Goal: Information Seeking & Learning: Learn about a topic

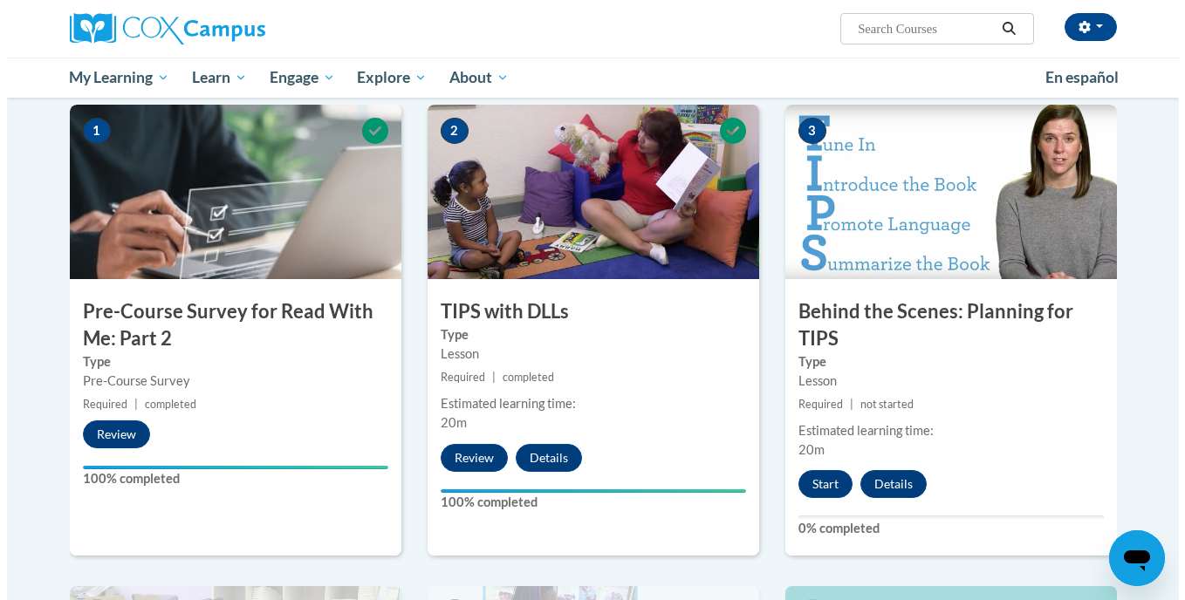
scroll to position [352, 0]
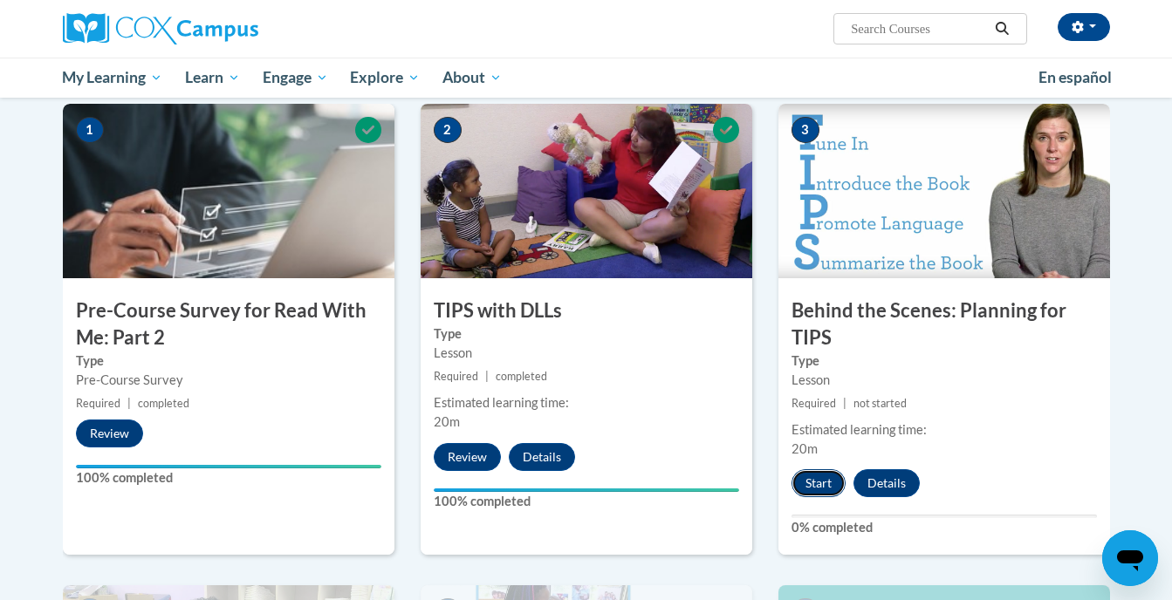
click at [816, 481] on button "Start" at bounding box center [818, 483] width 54 height 28
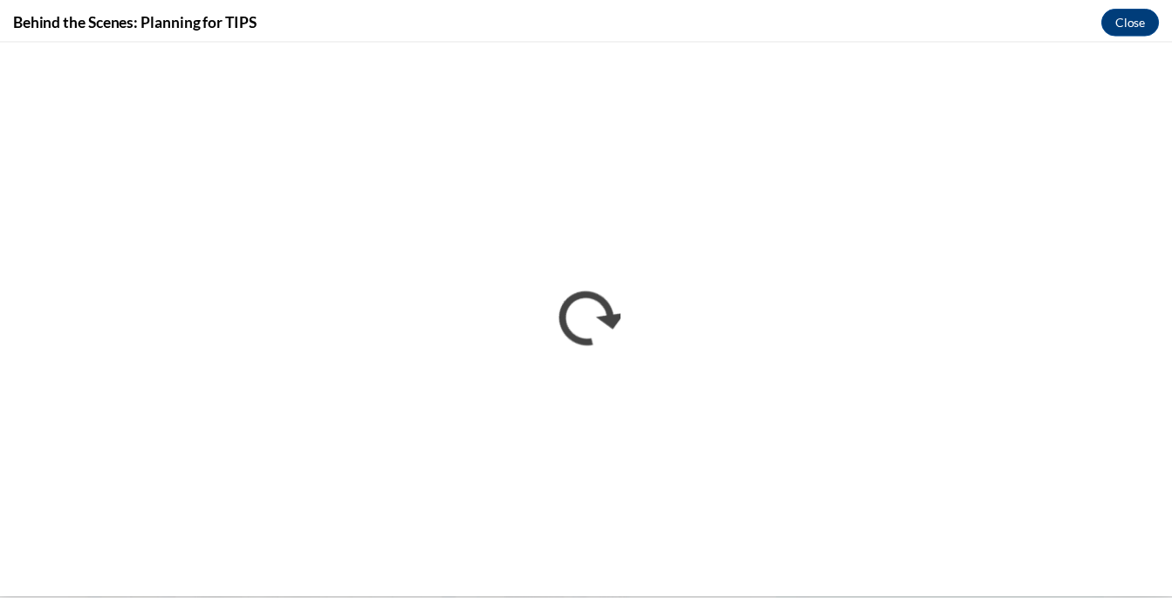
scroll to position [0, 0]
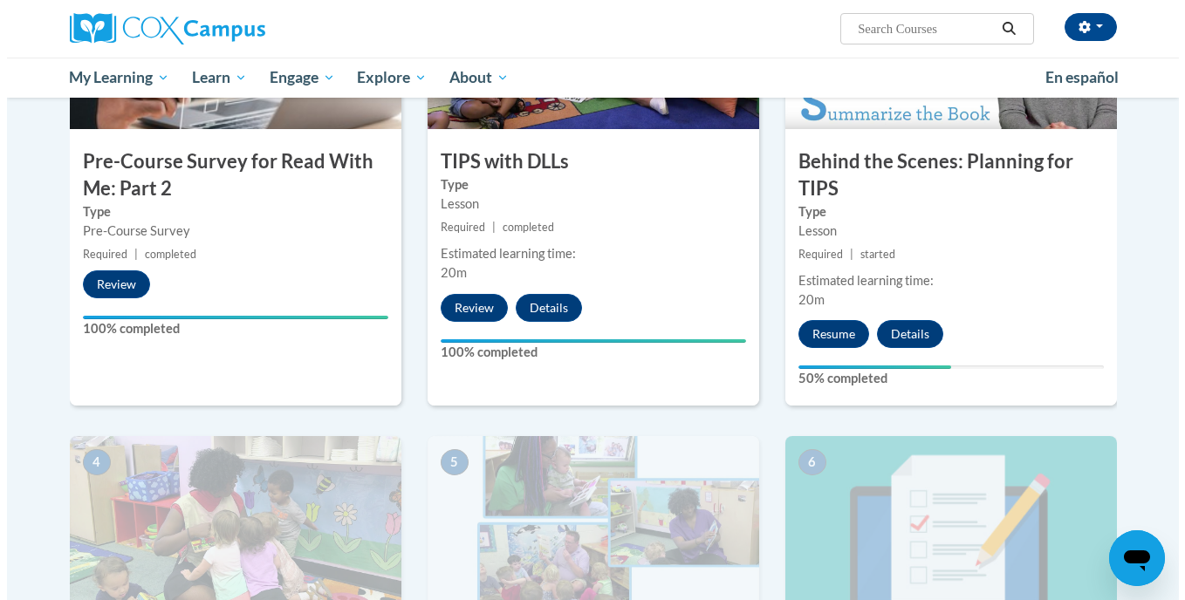
scroll to position [502, 0]
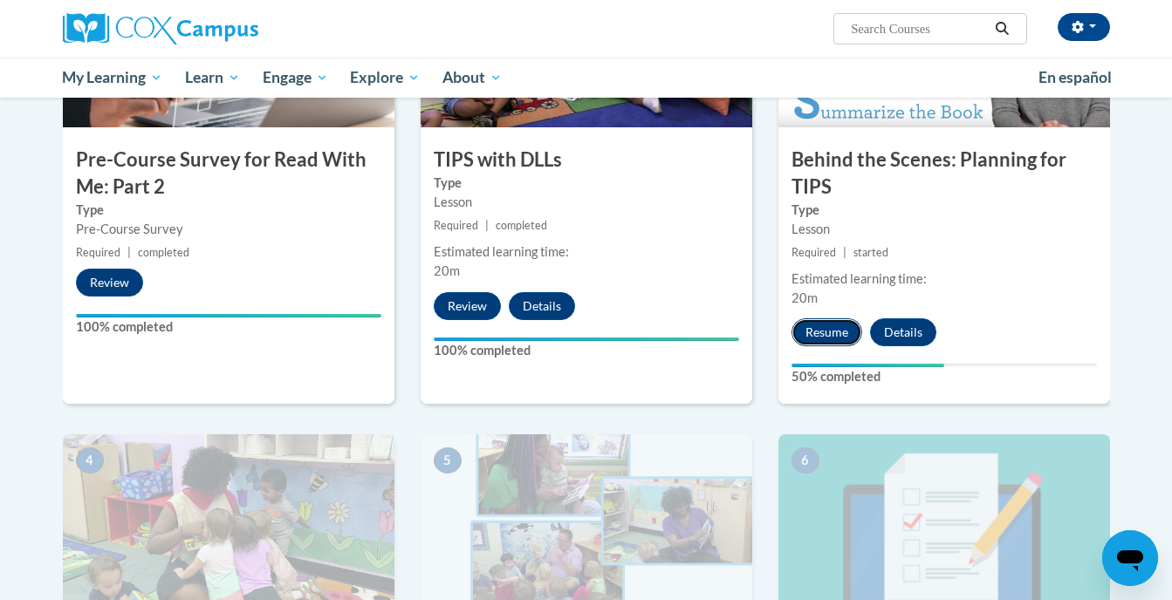
click at [824, 335] on button "Resume" at bounding box center [826, 332] width 71 height 28
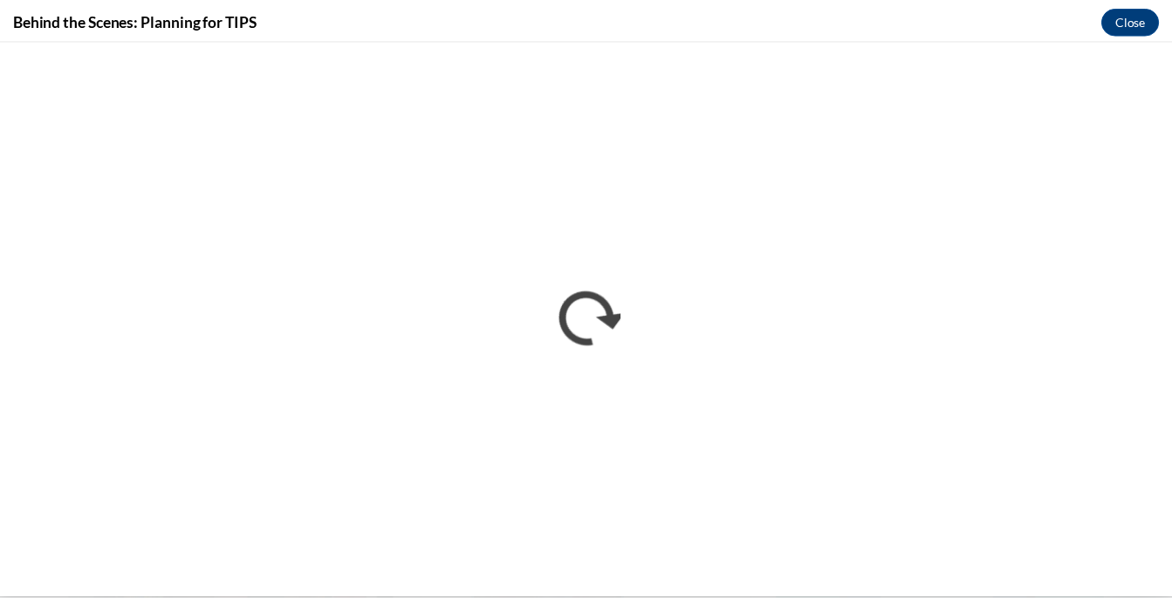
scroll to position [0, 0]
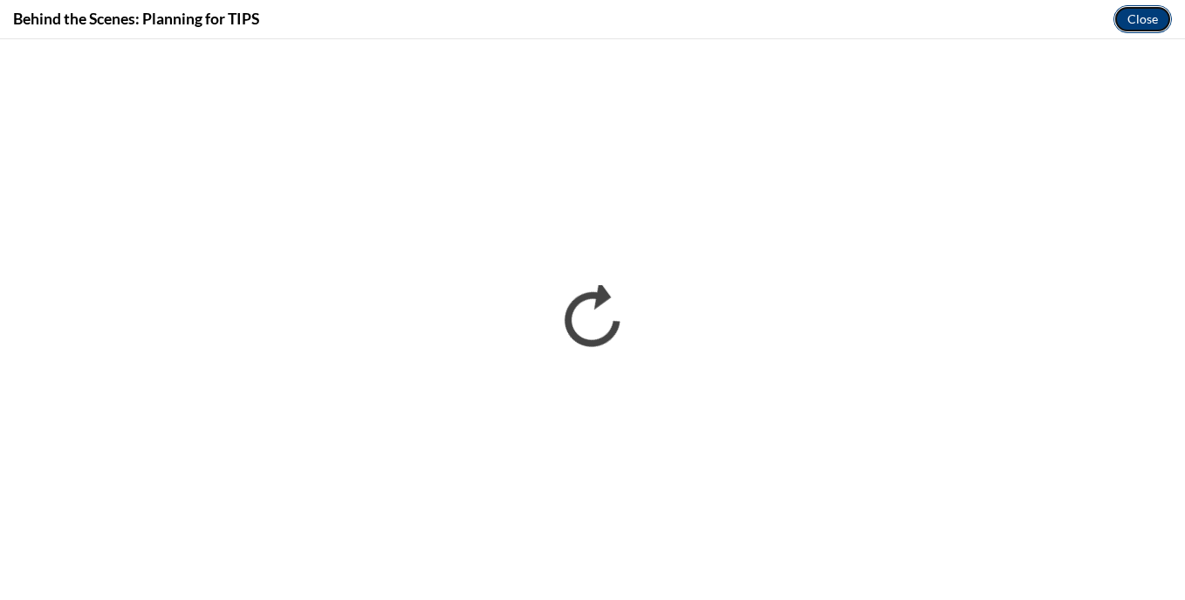
click at [1131, 17] on button "Close" at bounding box center [1142, 19] width 58 height 28
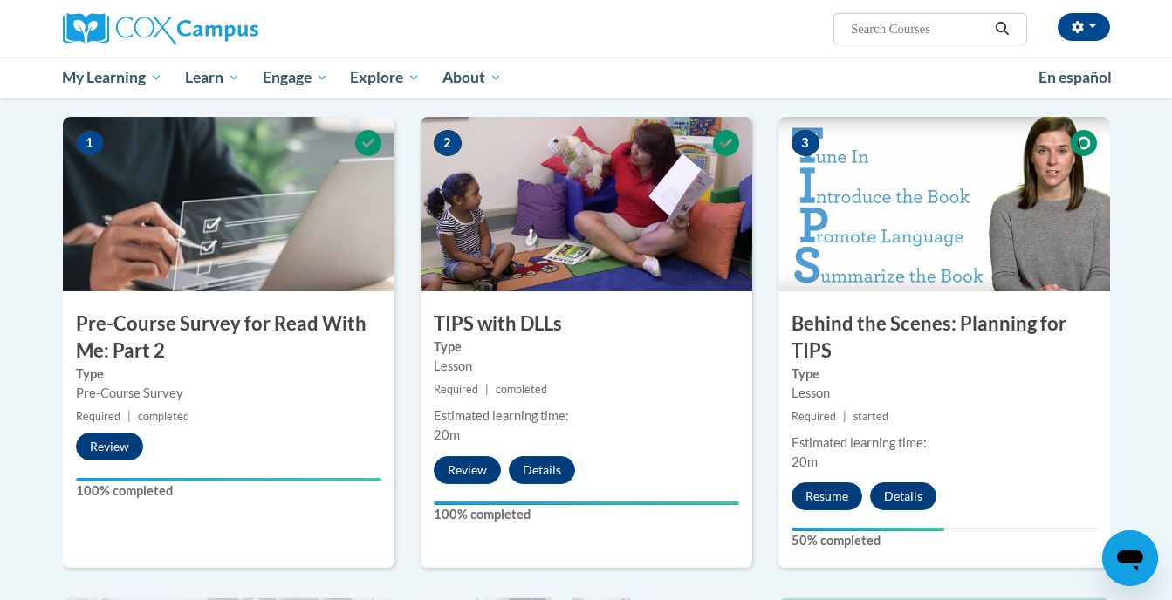
scroll to position [338, 0]
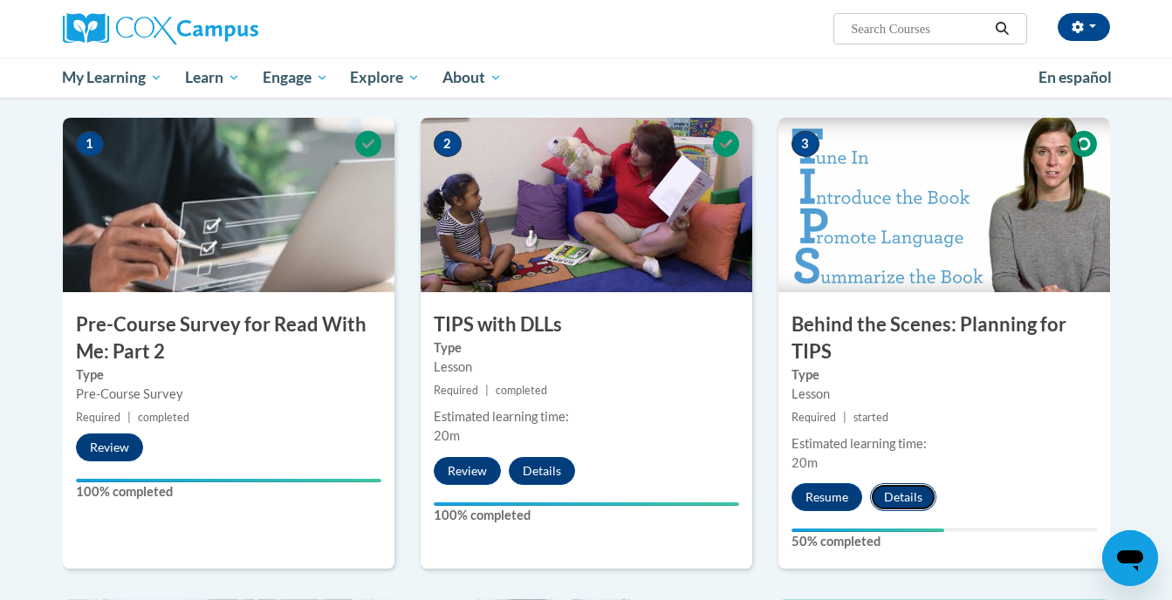
click at [895, 491] on button "Details" at bounding box center [903, 497] width 66 height 28
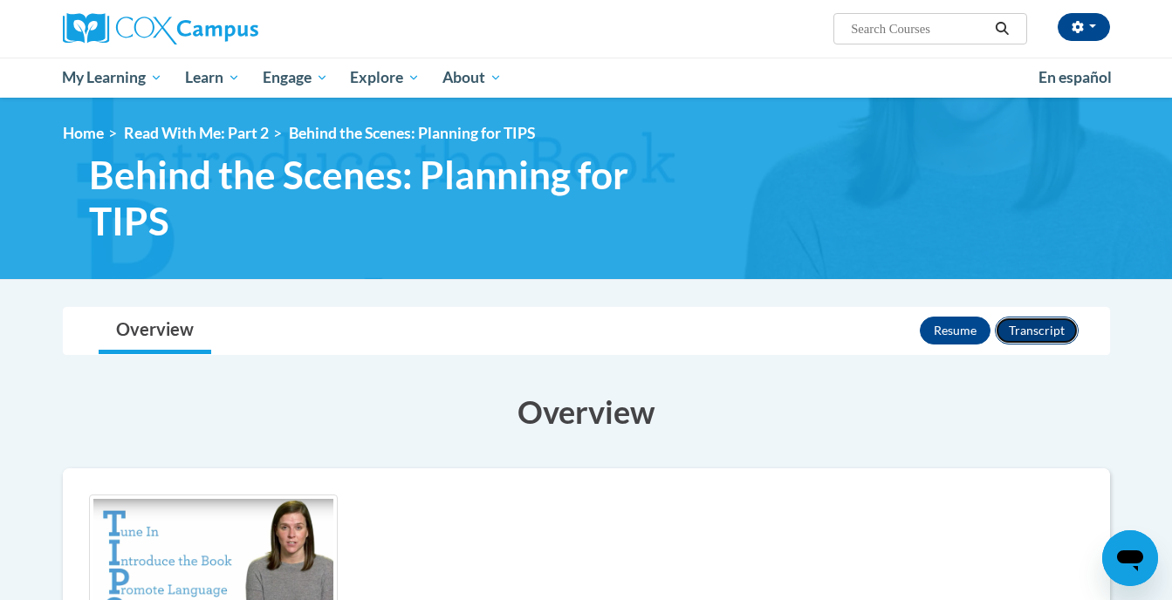
click at [1026, 322] on button "Transcript" at bounding box center [1037, 331] width 84 height 28
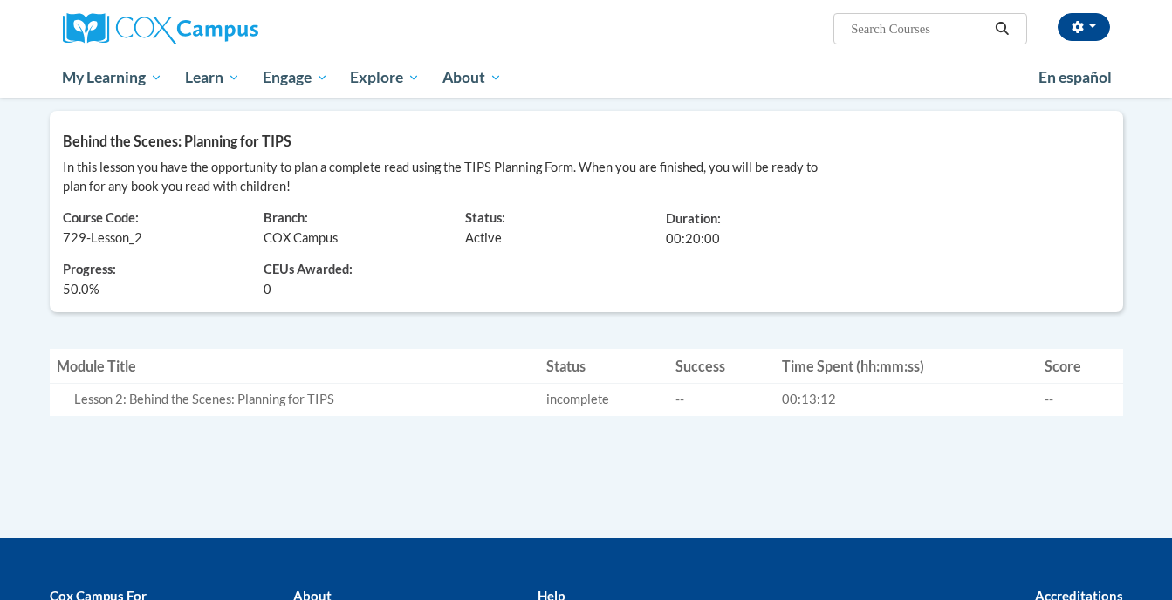
scroll to position [215, 0]
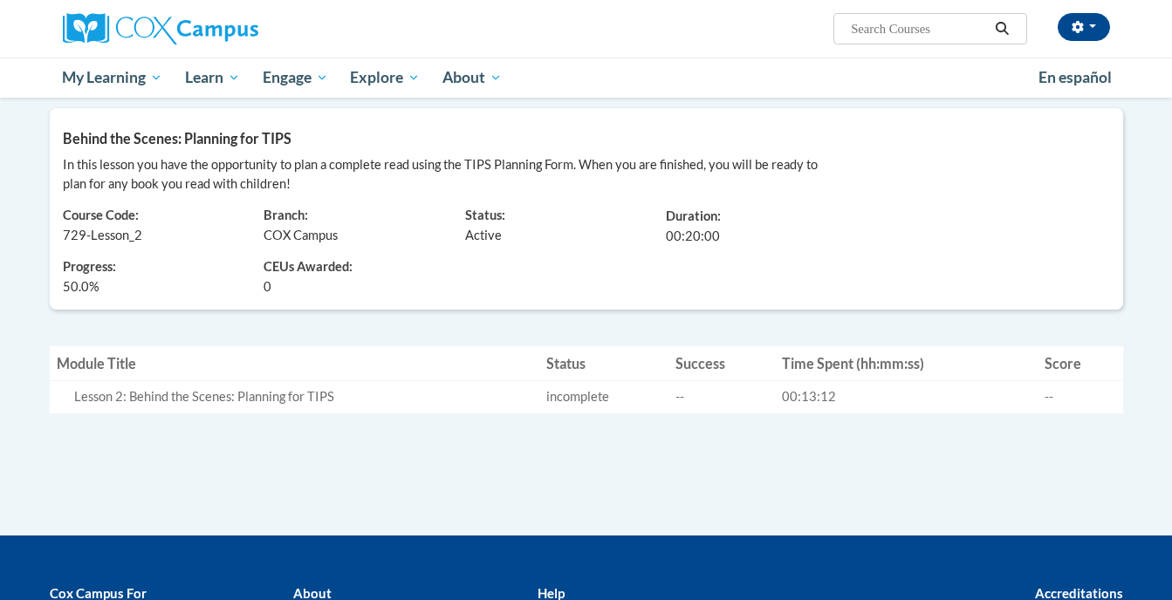
click at [573, 384] on td "Status incomplete" at bounding box center [603, 397] width 129 height 32
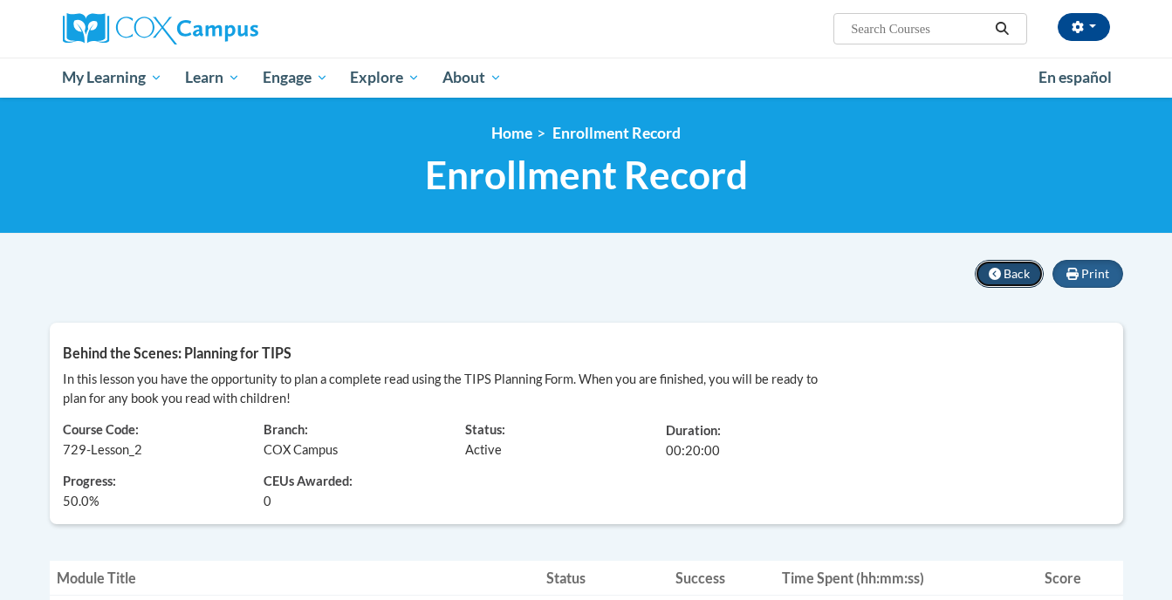
click at [995, 278] on icon at bounding box center [994, 274] width 12 height 12
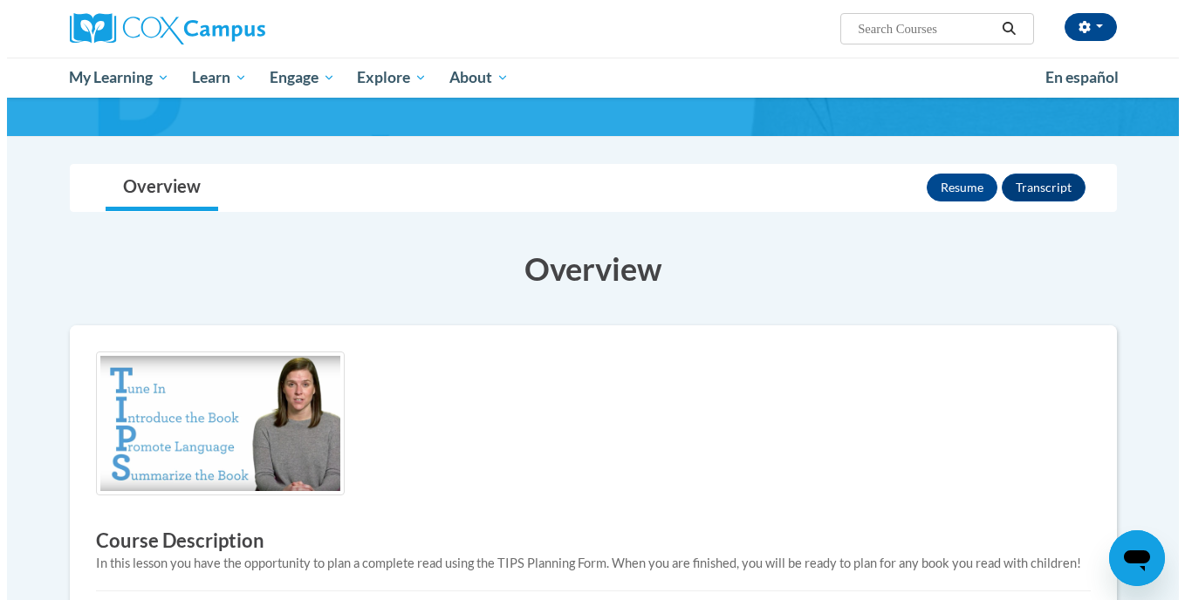
scroll to position [129, 0]
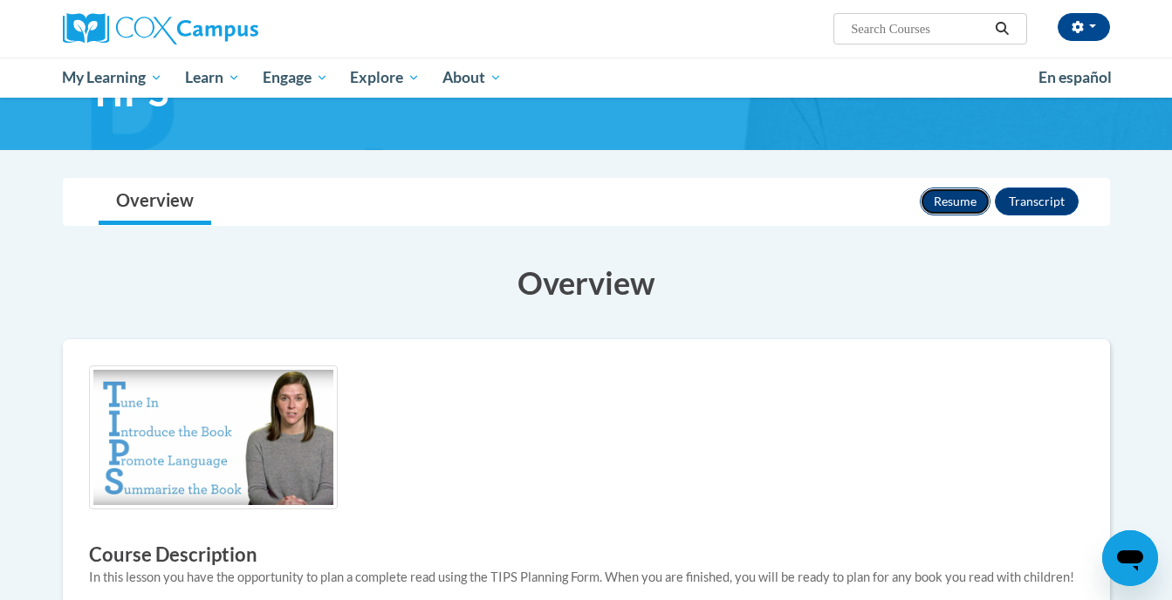
click at [933, 194] on button "Resume" at bounding box center [954, 202] width 71 height 28
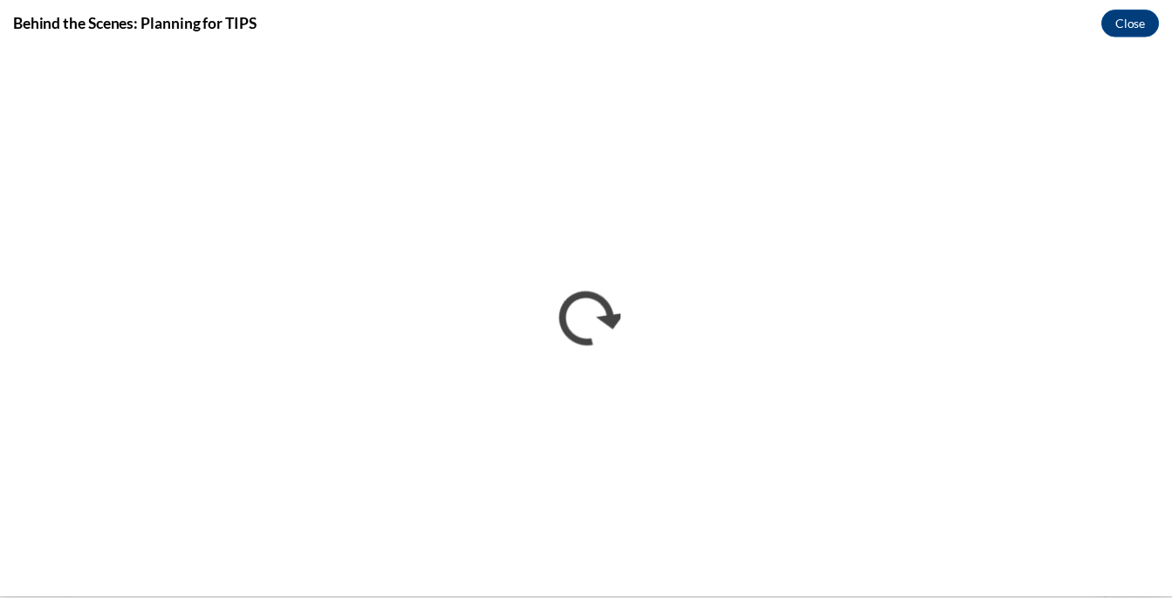
scroll to position [0, 0]
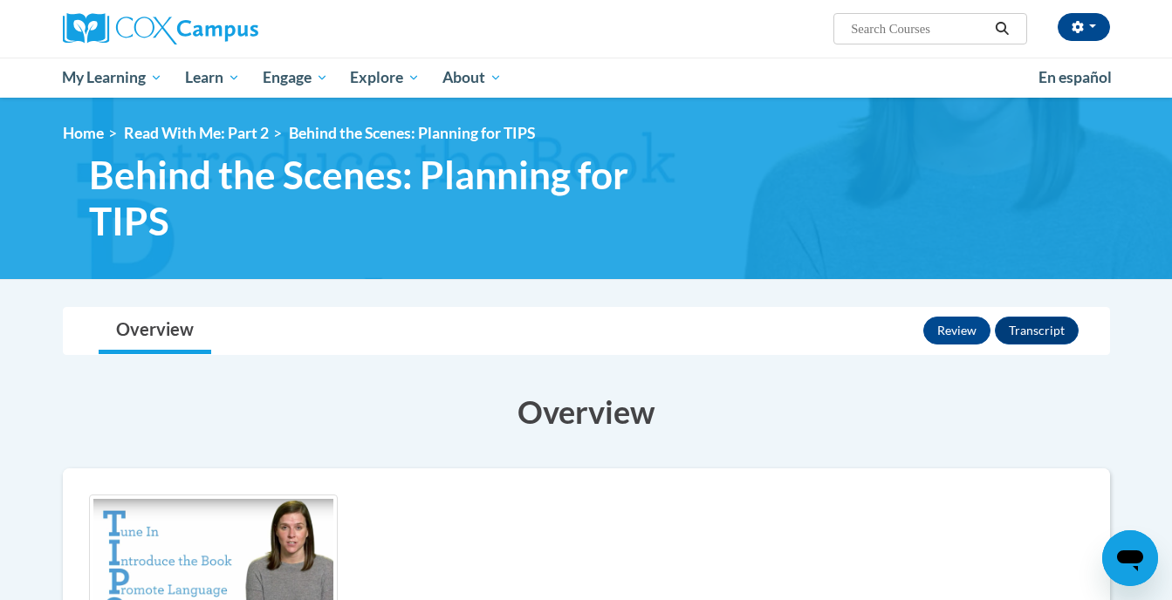
click at [930, 413] on h3 "Overview" at bounding box center [586, 412] width 1047 height 44
click at [227, 133] on link "Read With Me: Part 2" at bounding box center [196, 133] width 145 height 18
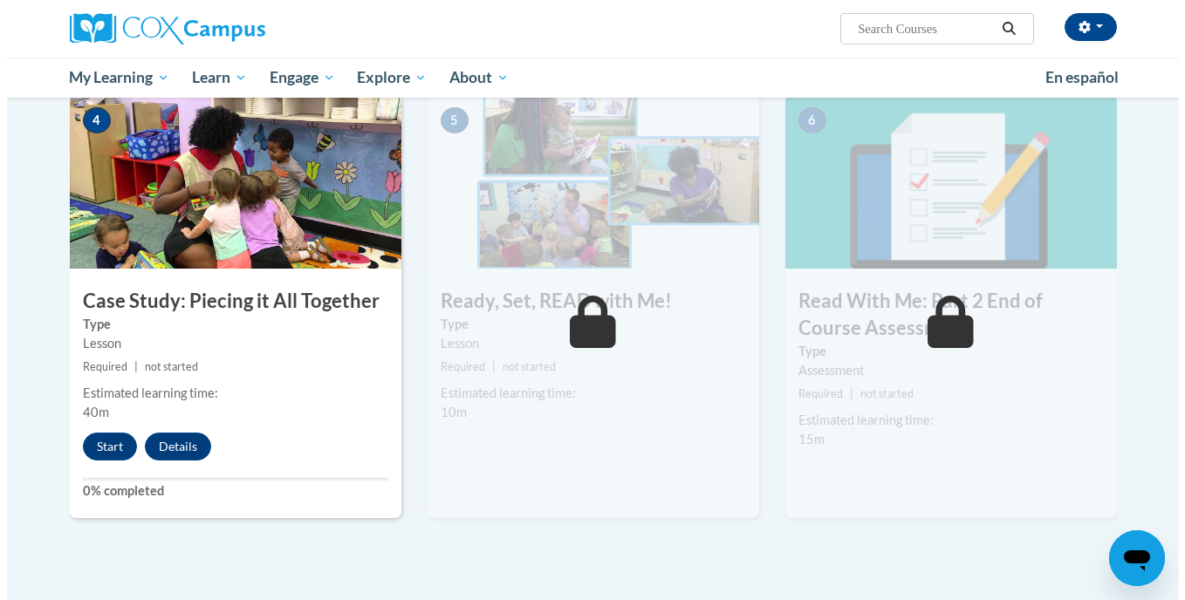
scroll to position [844, 0]
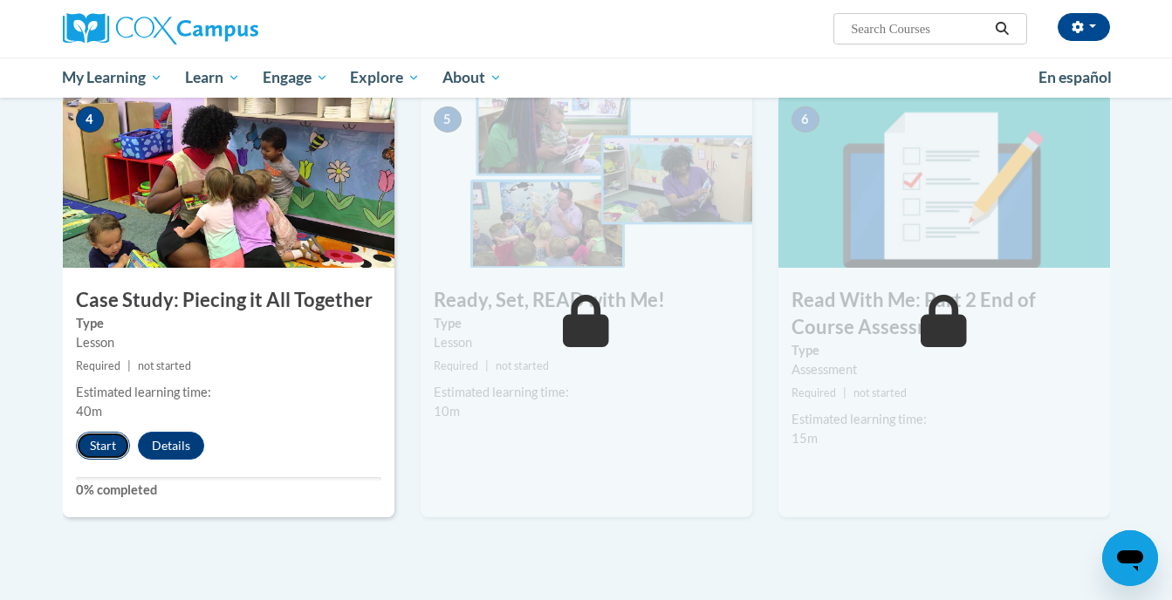
click at [113, 447] on button "Start" at bounding box center [103, 446] width 54 height 28
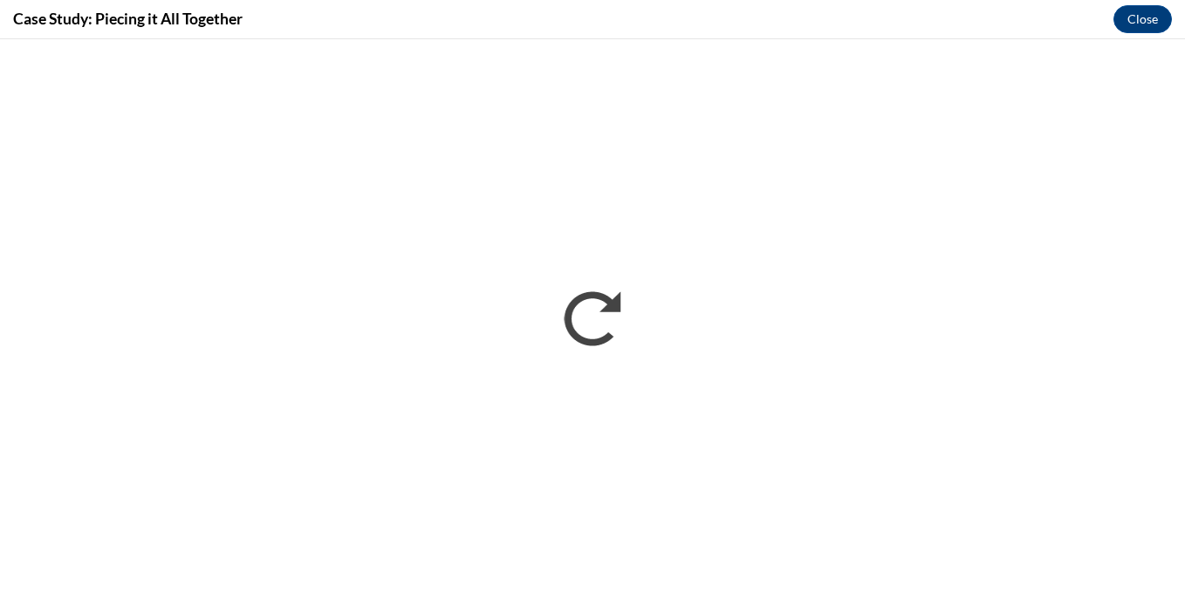
scroll to position [0, 0]
